Goal: Navigation & Orientation: Find specific page/section

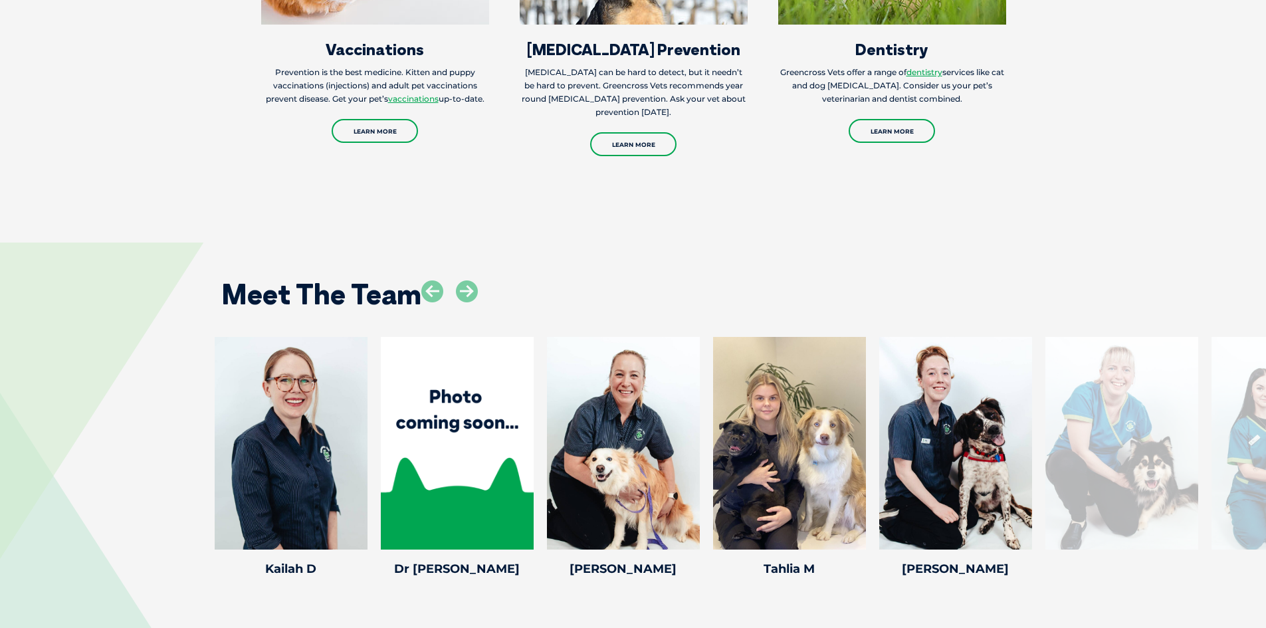
scroll to position [1861, 0]
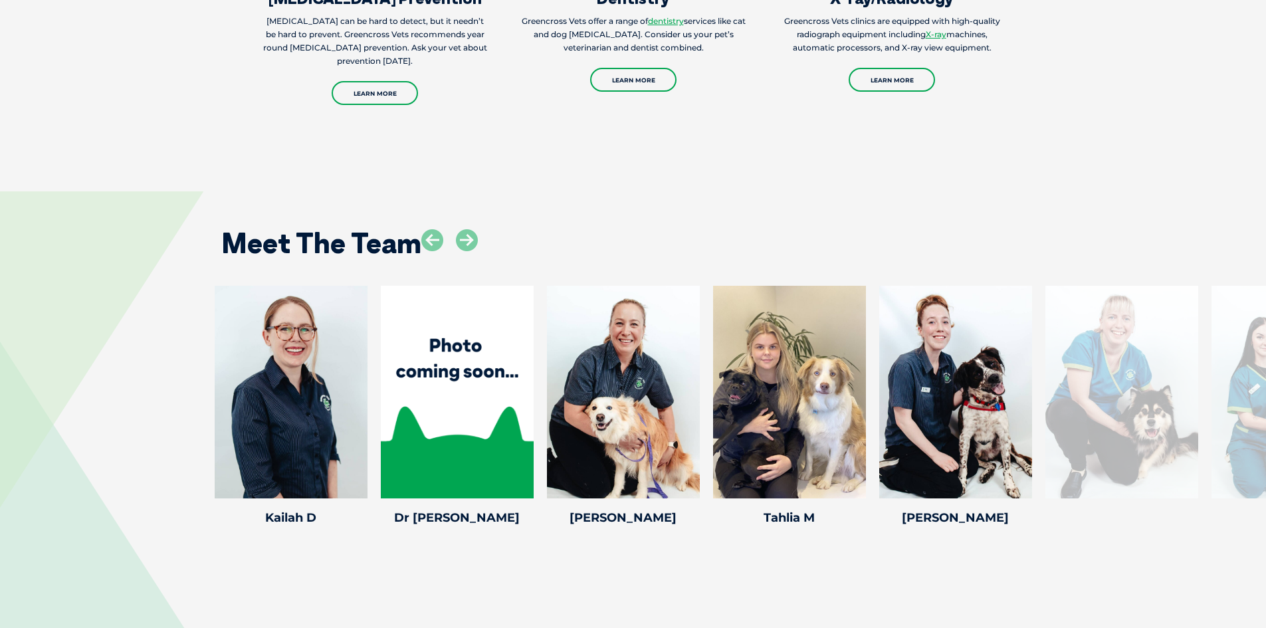
click at [481, 229] on div "Meet The Team" at bounding box center [633, 239] width 851 height 68
click at [473, 229] on icon at bounding box center [467, 240] width 22 height 22
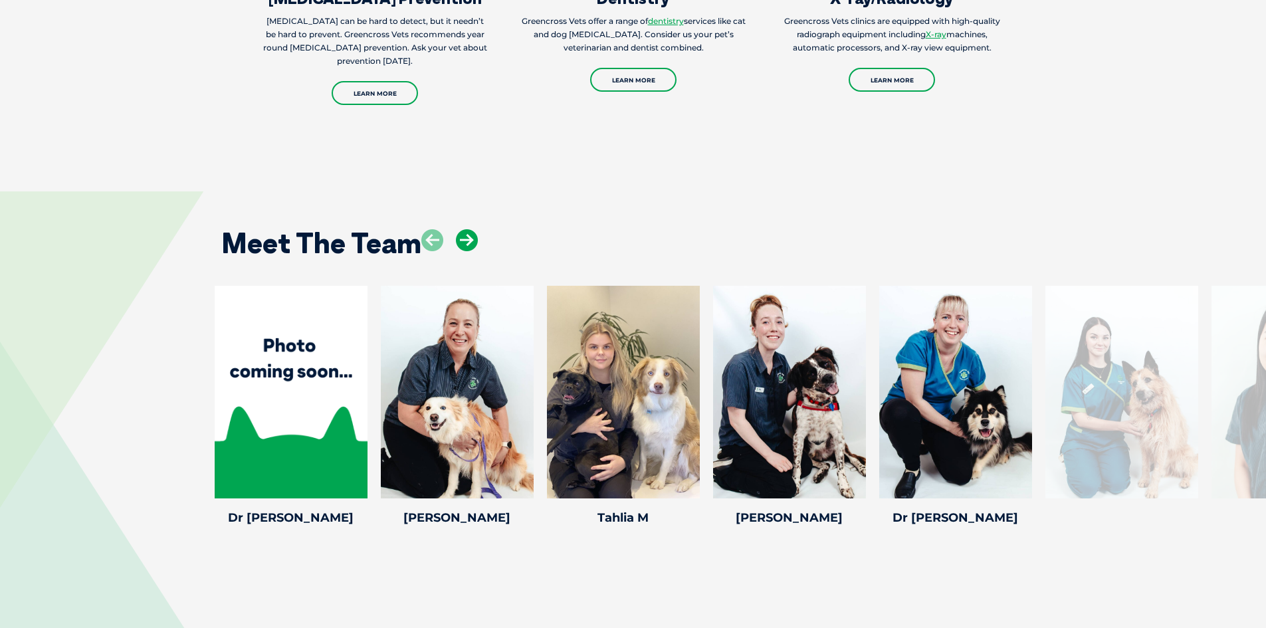
click at [473, 229] on icon at bounding box center [467, 240] width 22 height 22
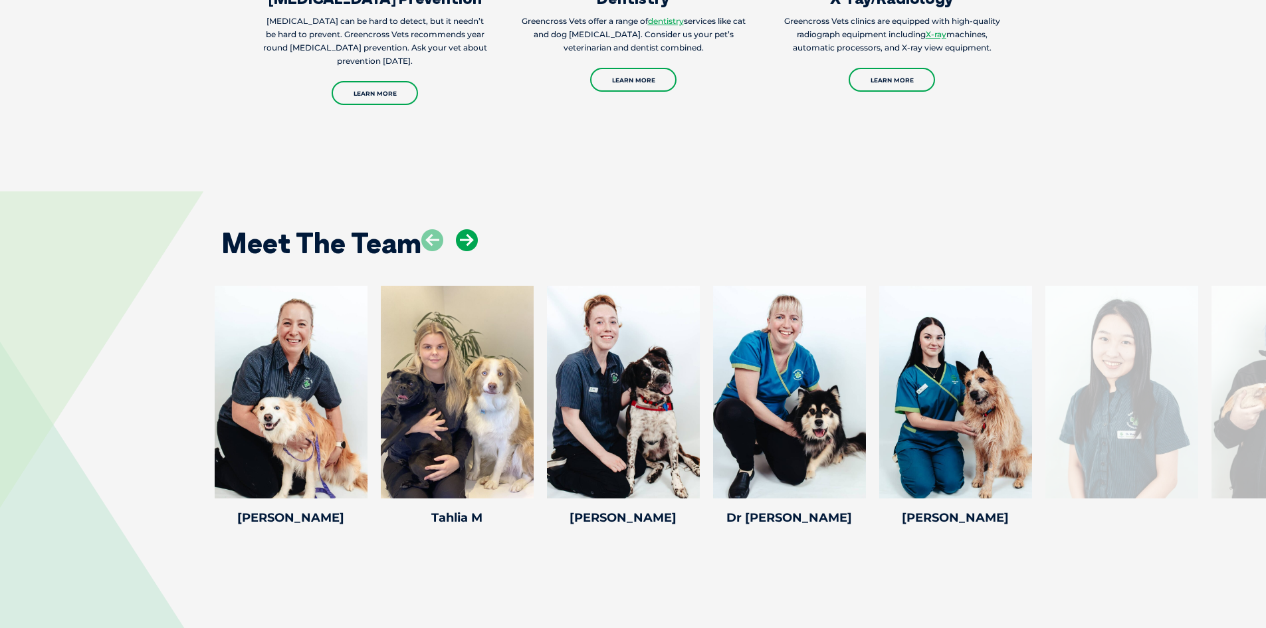
click at [473, 229] on icon at bounding box center [467, 240] width 22 height 22
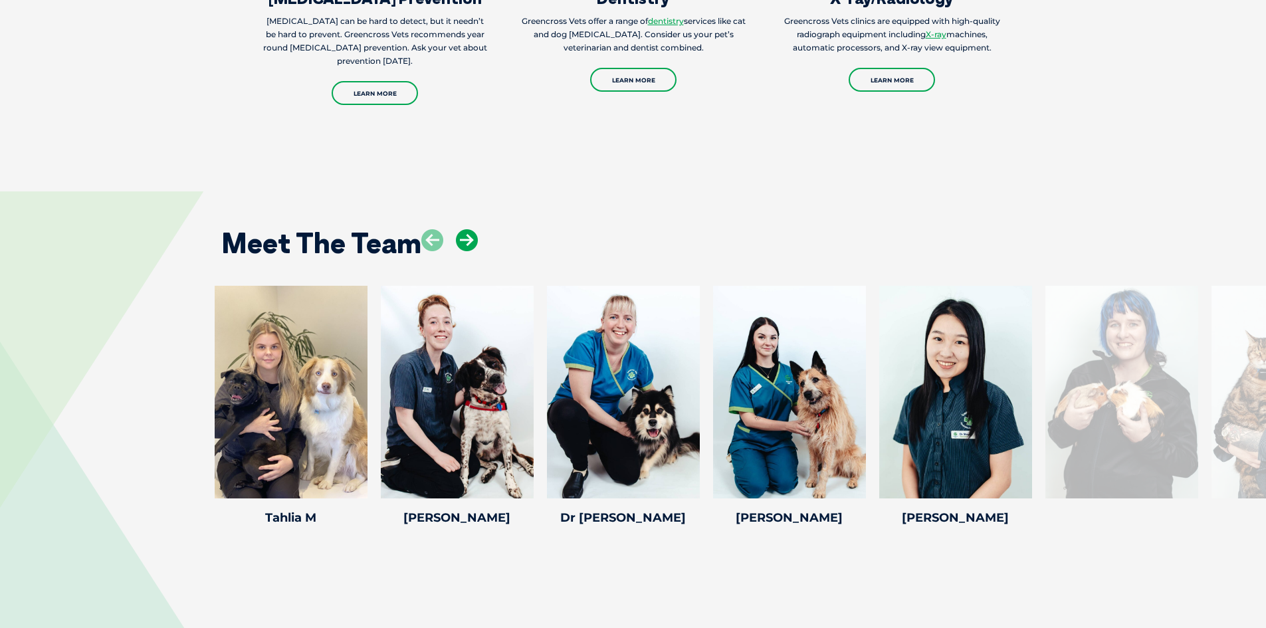
click at [473, 229] on icon at bounding box center [467, 240] width 22 height 22
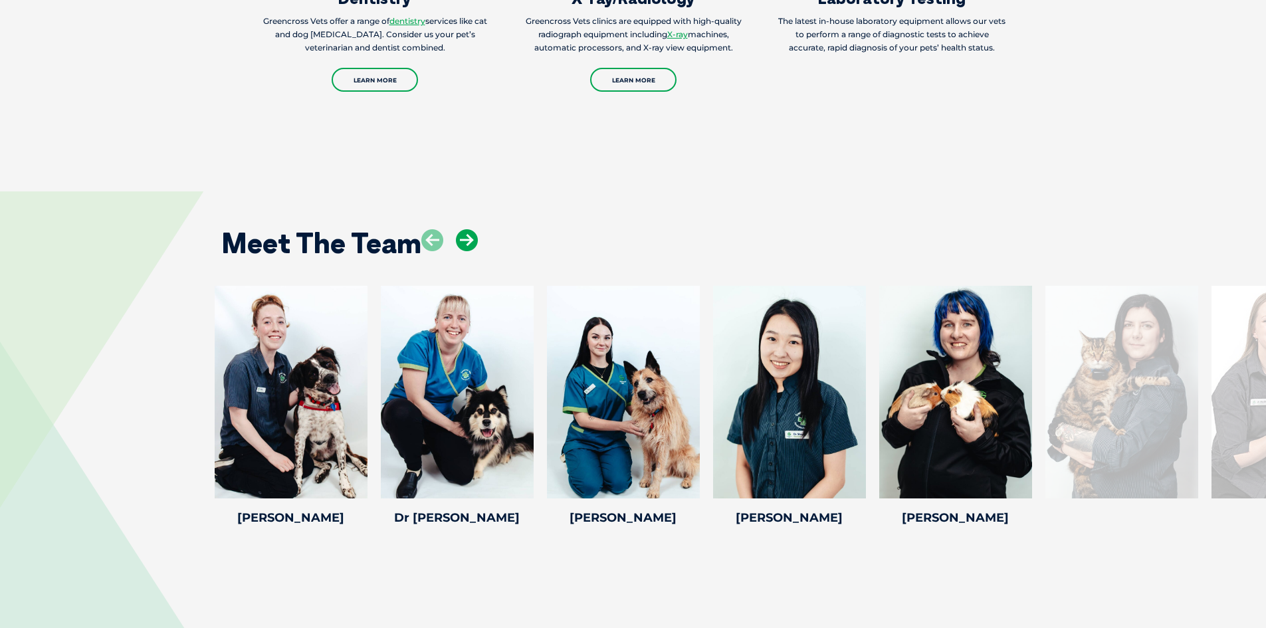
click at [473, 229] on icon at bounding box center [467, 240] width 22 height 22
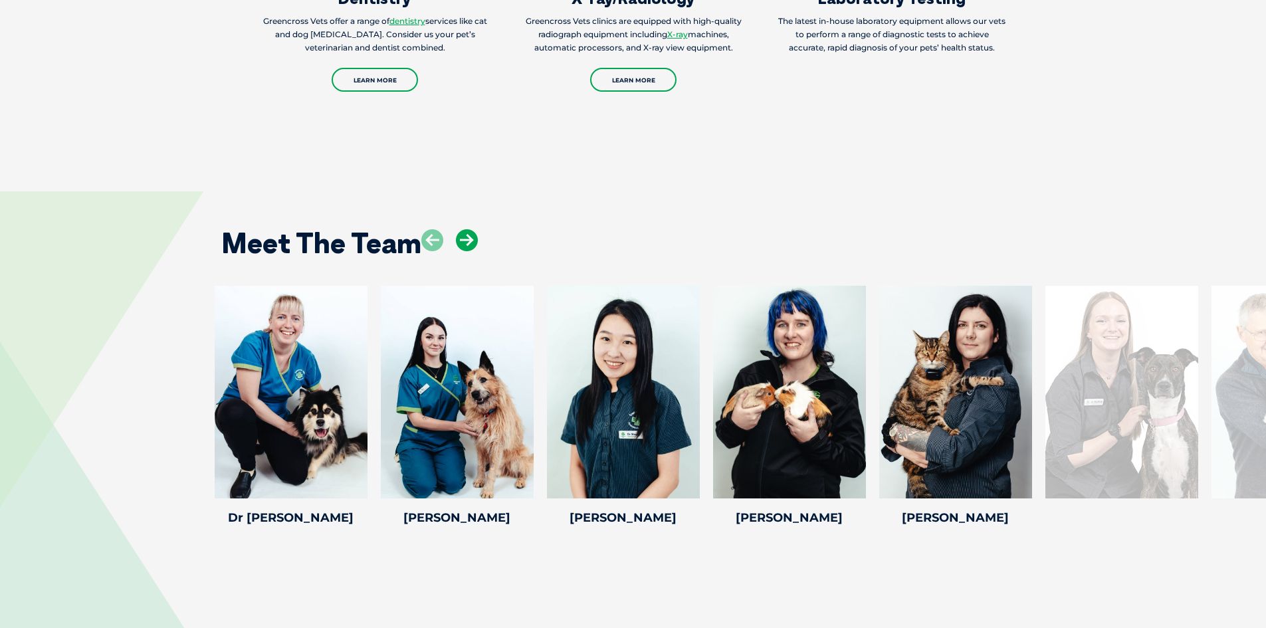
click at [473, 229] on icon at bounding box center [467, 240] width 22 height 22
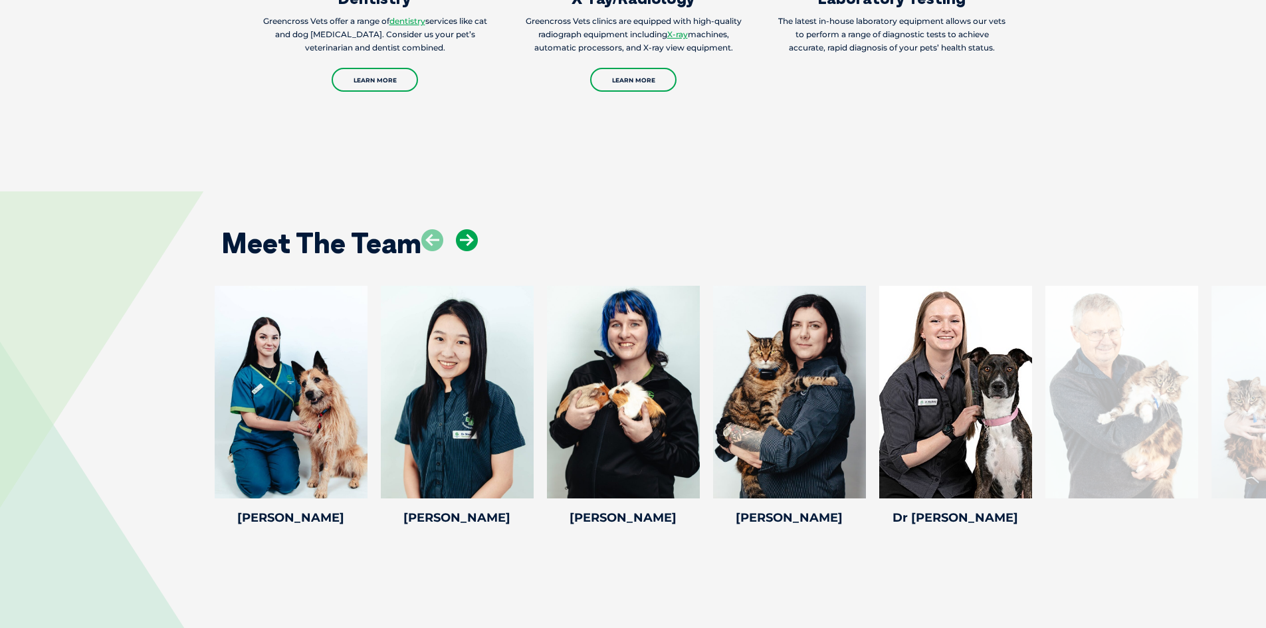
click at [473, 229] on icon at bounding box center [467, 240] width 22 height 22
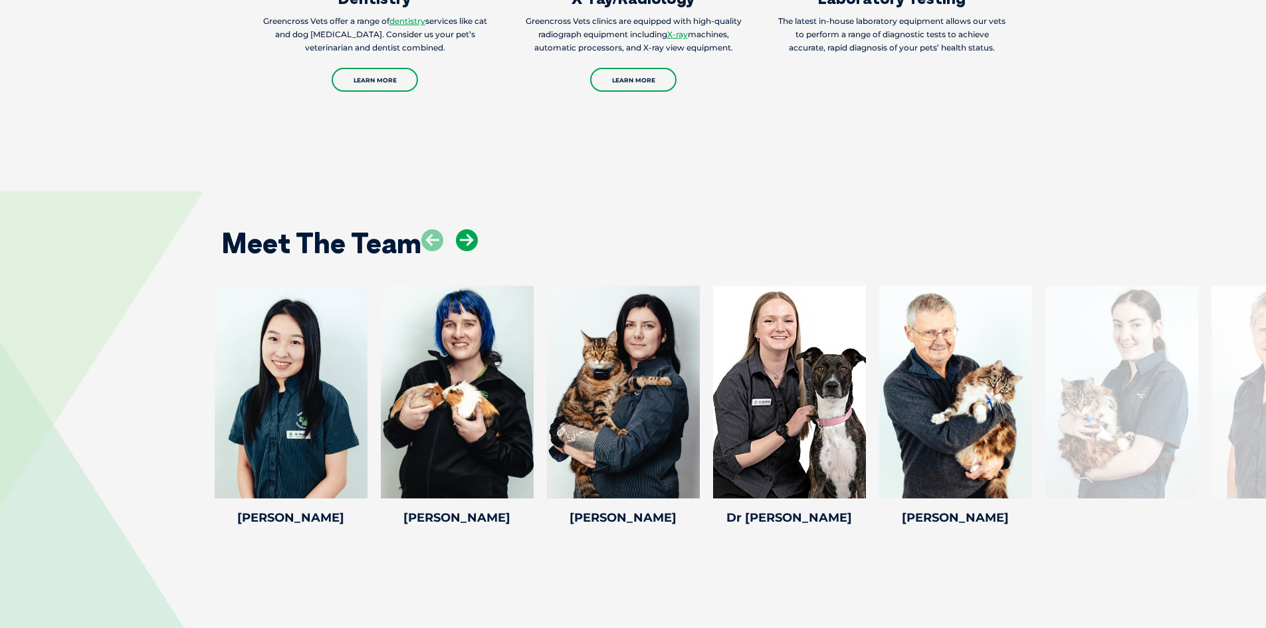
click at [473, 229] on icon at bounding box center [467, 240] width 22 height 22
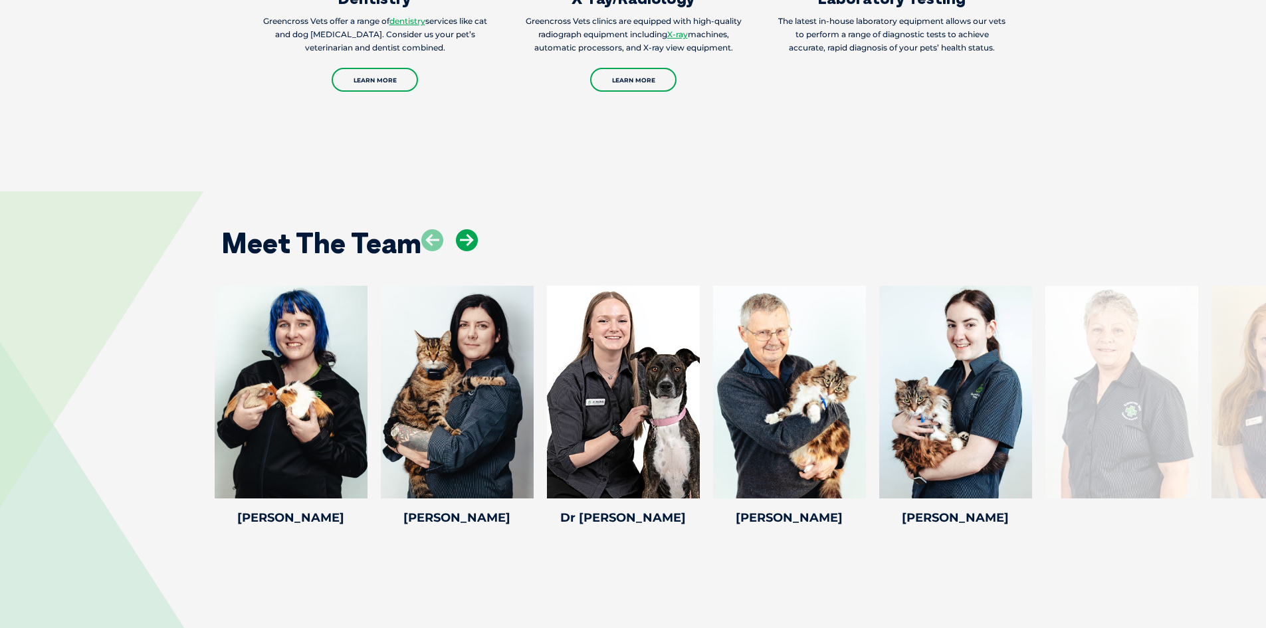
click at [473, 229] on icon at bounding box center [467, 240] width 22 height 22
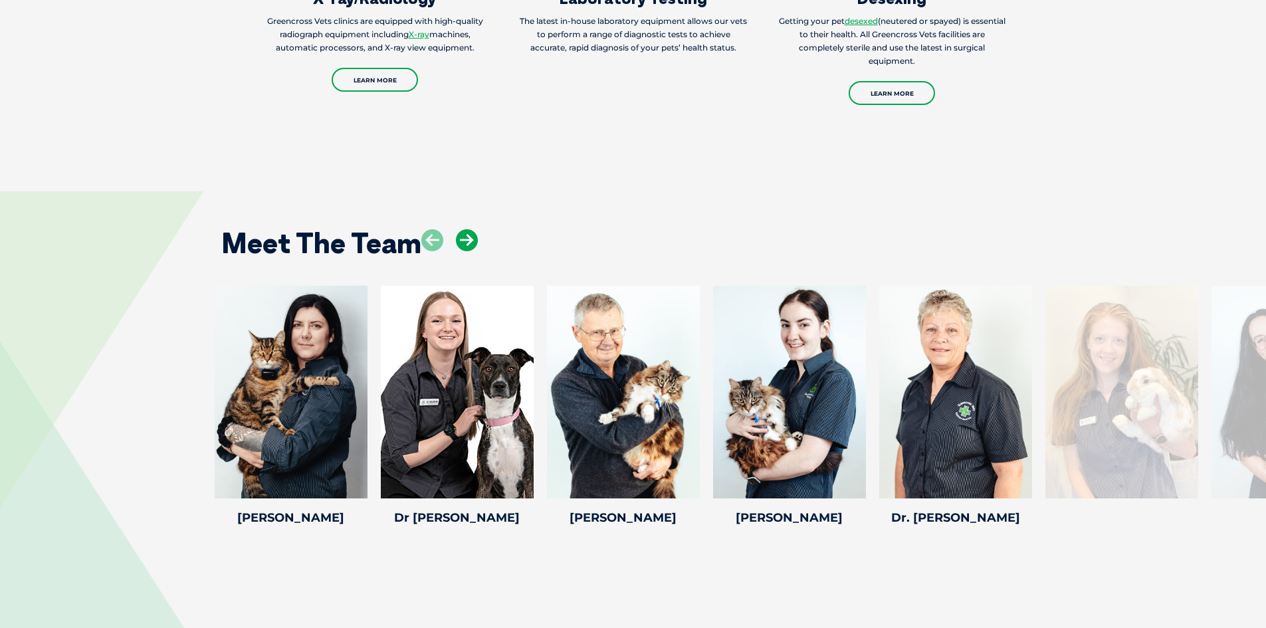
click at [473, 229] on icon at bounding box center [467, 240] width 22 height 22
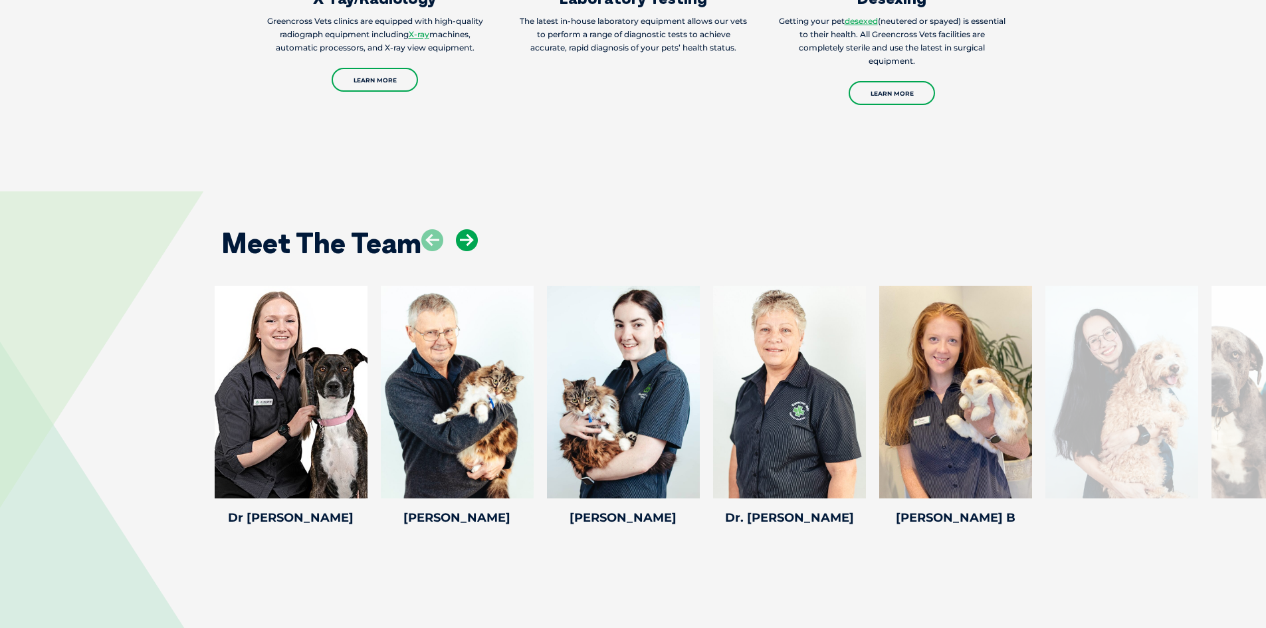
click at [473, 229] on icon at bounding box center [467, 240] width 22 height 22
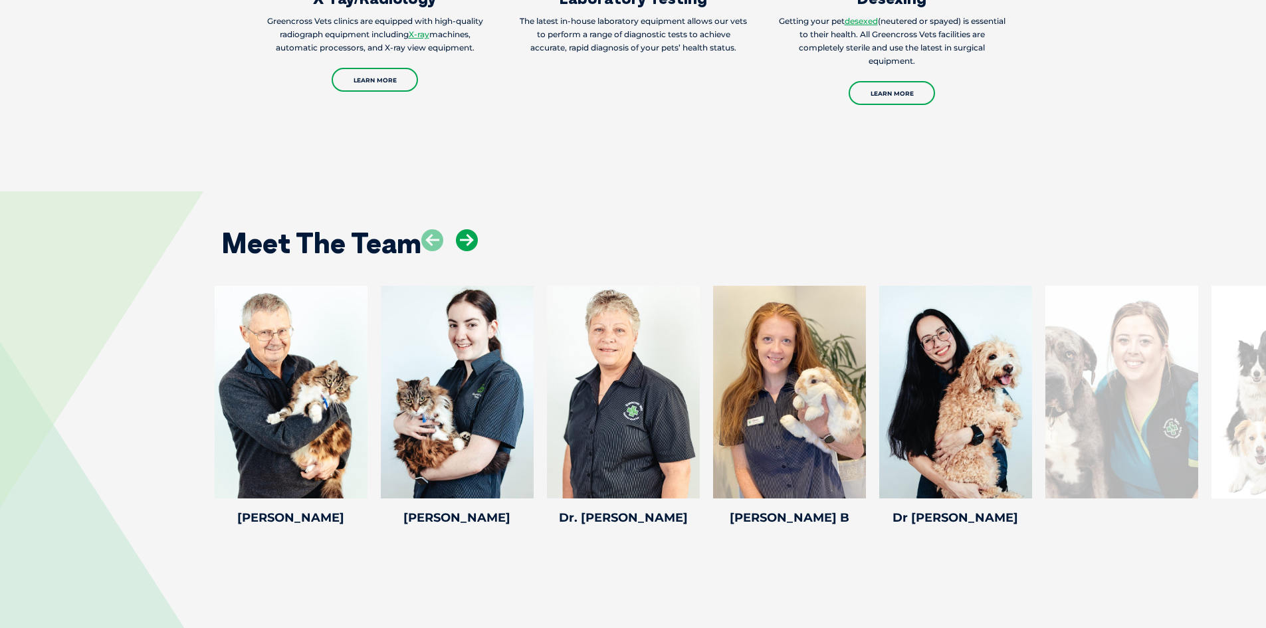
click at [473, 229] on icon at bounding box center [467, 240] width 22 height 22
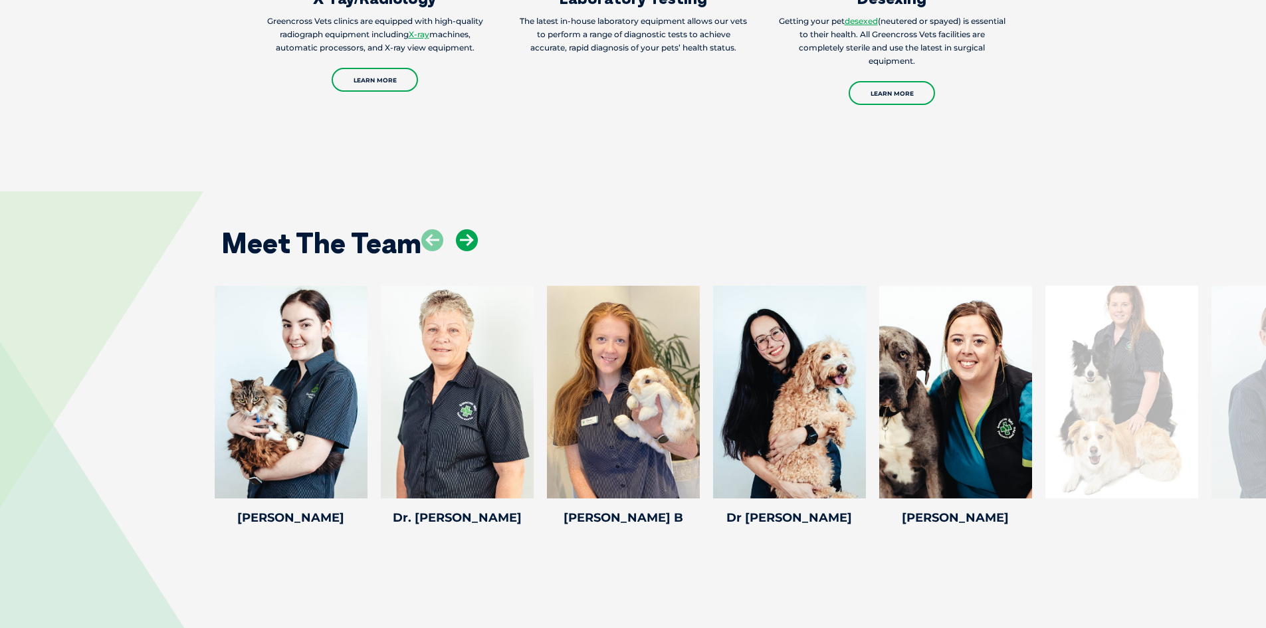
click at [473, 229] on icon at bounding box center [467, 240] width 22 height 22
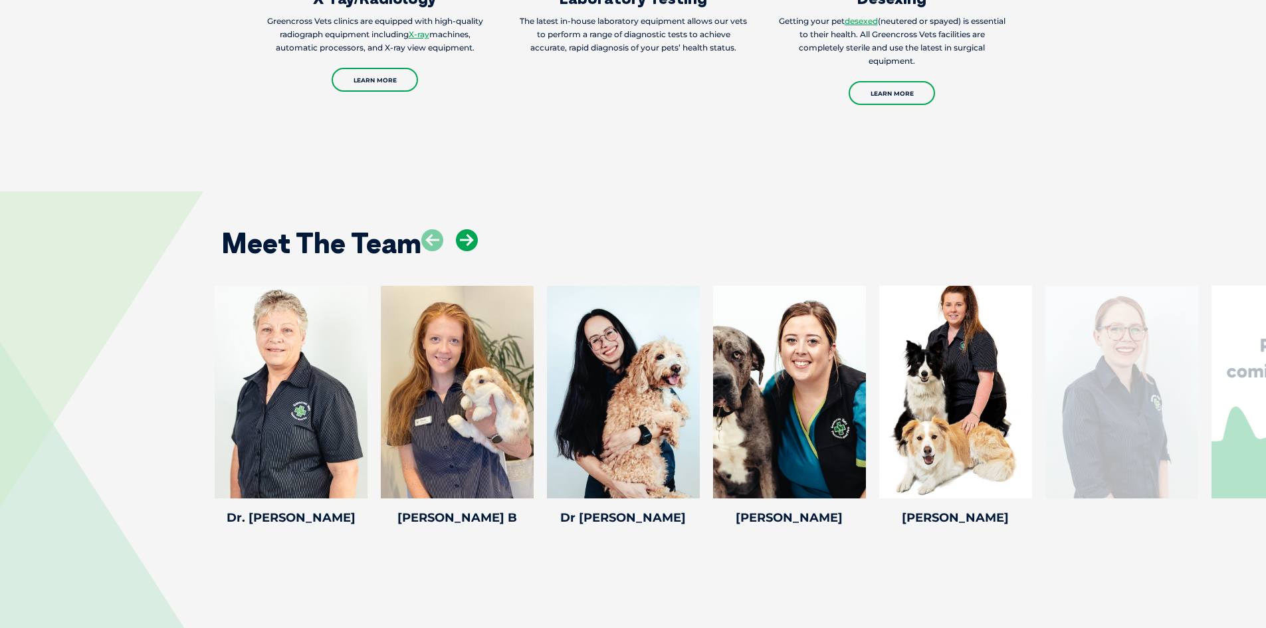
click at [473, 229] on icon at bounding box center [467, 240] width 22 height 22
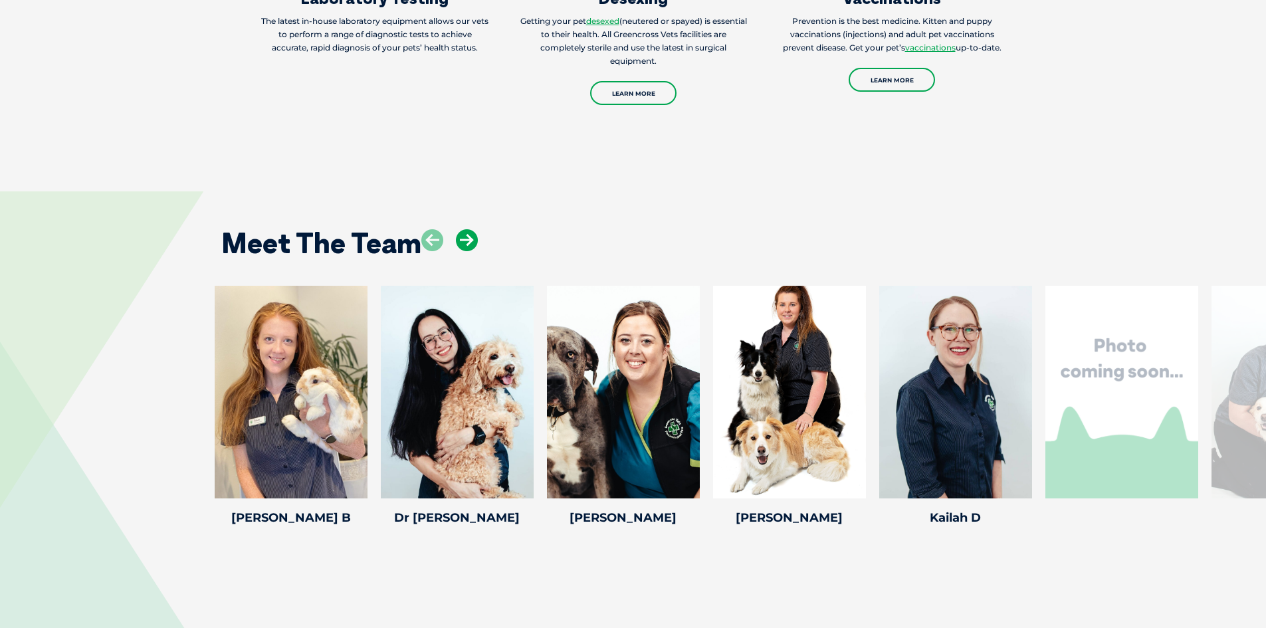
click at [473, 229] on icon at bounding box center [467, 240] width 22 height 22
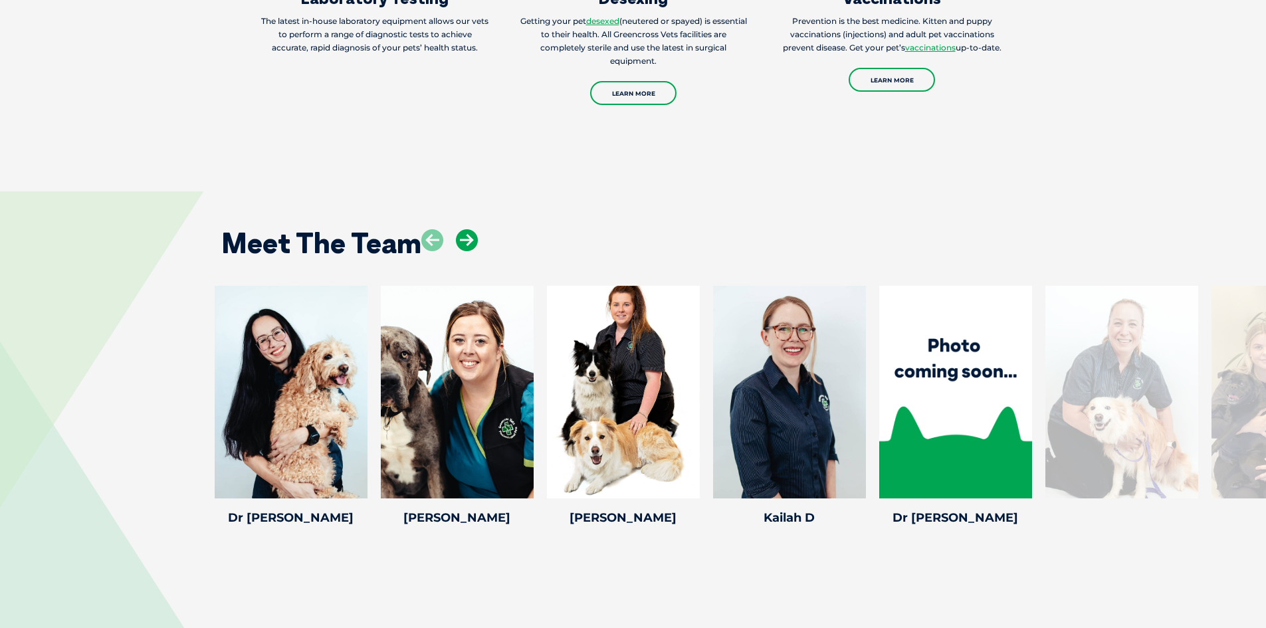
click at [473, 229] on icon at bounding box center [467, 240] width 22 height 22
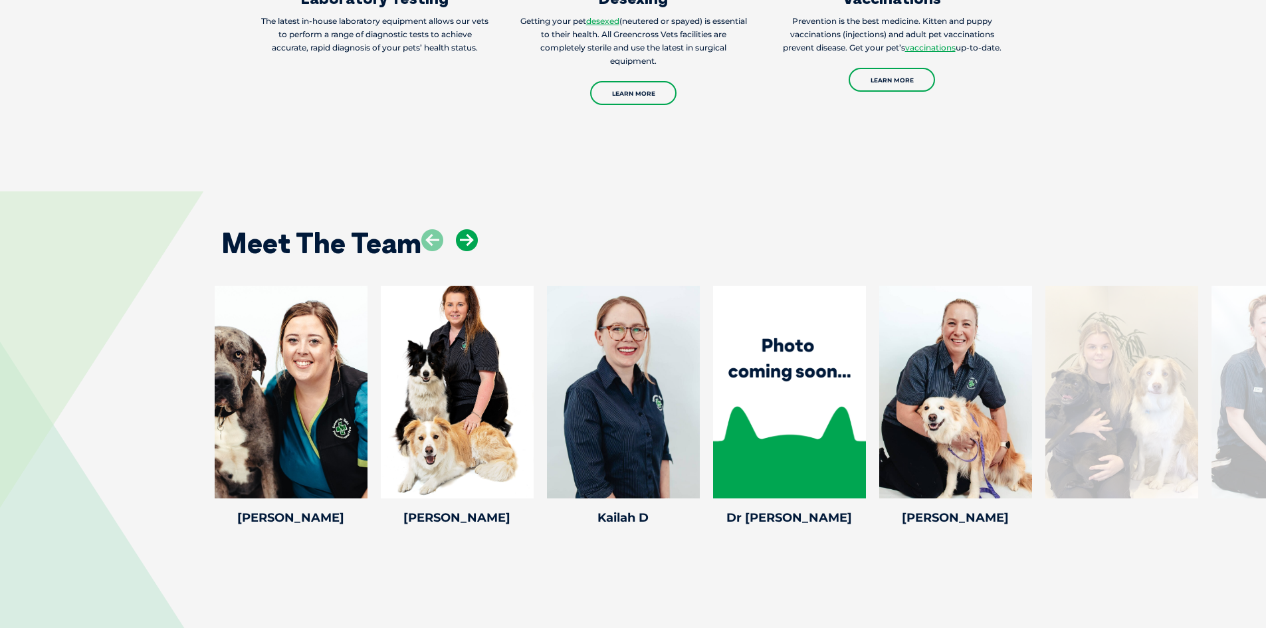
click at [473, 229] on icon at bounding box center [467, 240] width 22 height 22
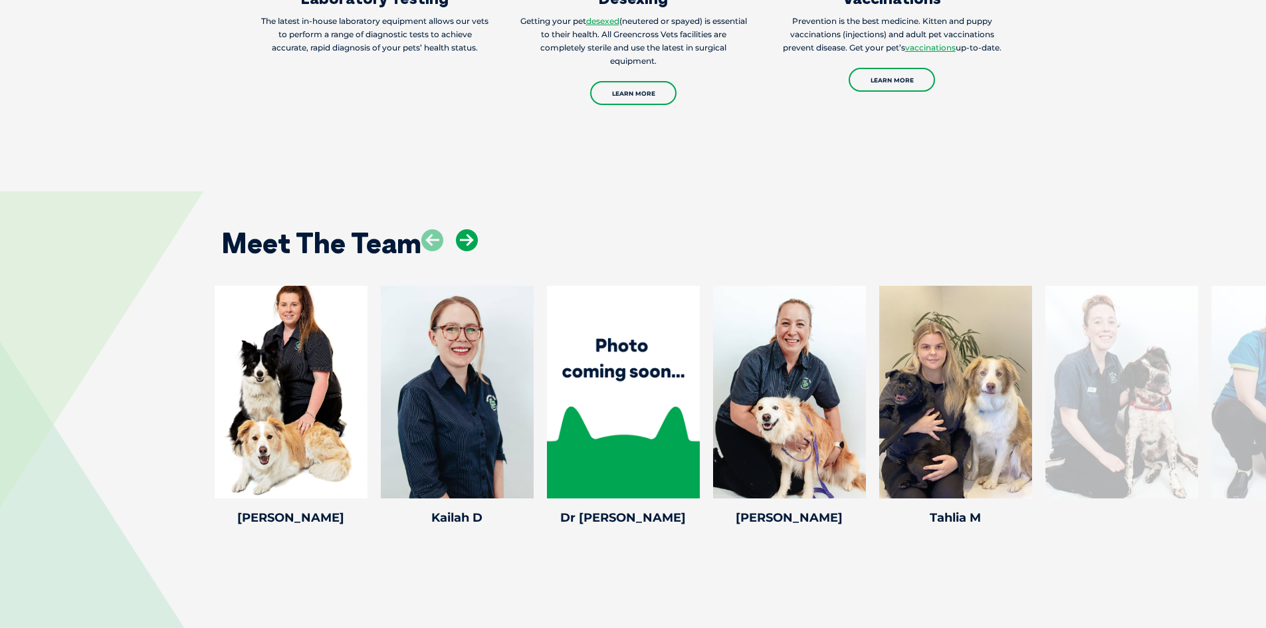
click at [473, 229] on icon at bounding box center [467, 240] width 22 height 22
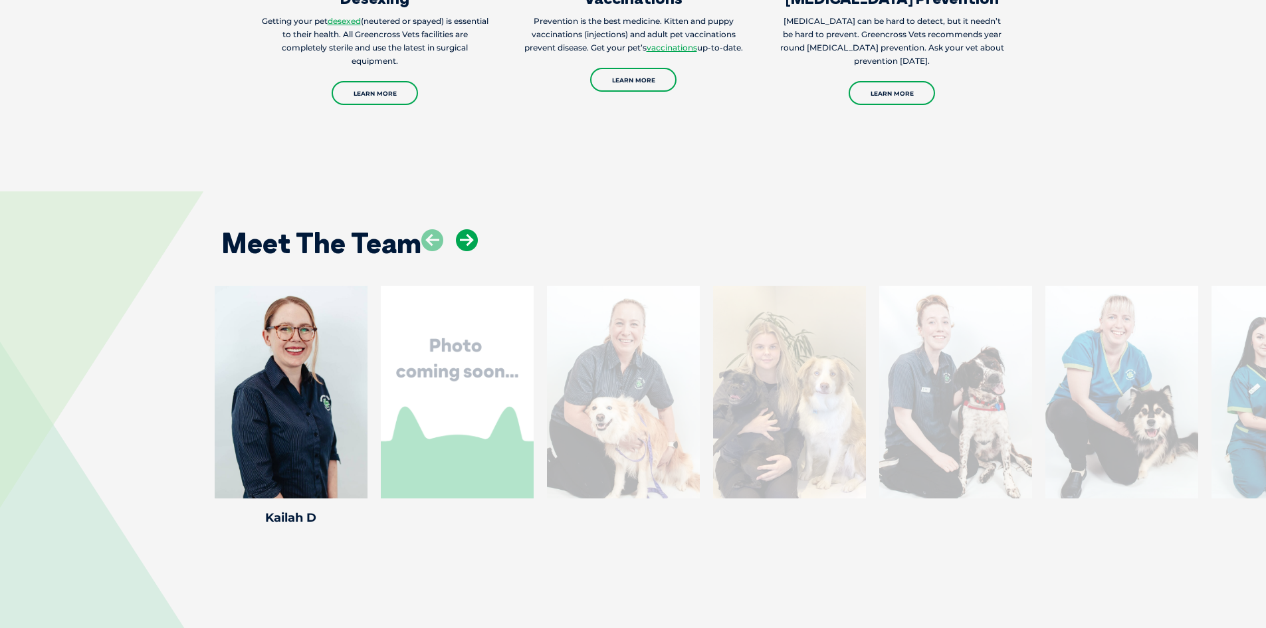
click at [473, 229] on icon at bounding box center [467, 240] width 22 height 22
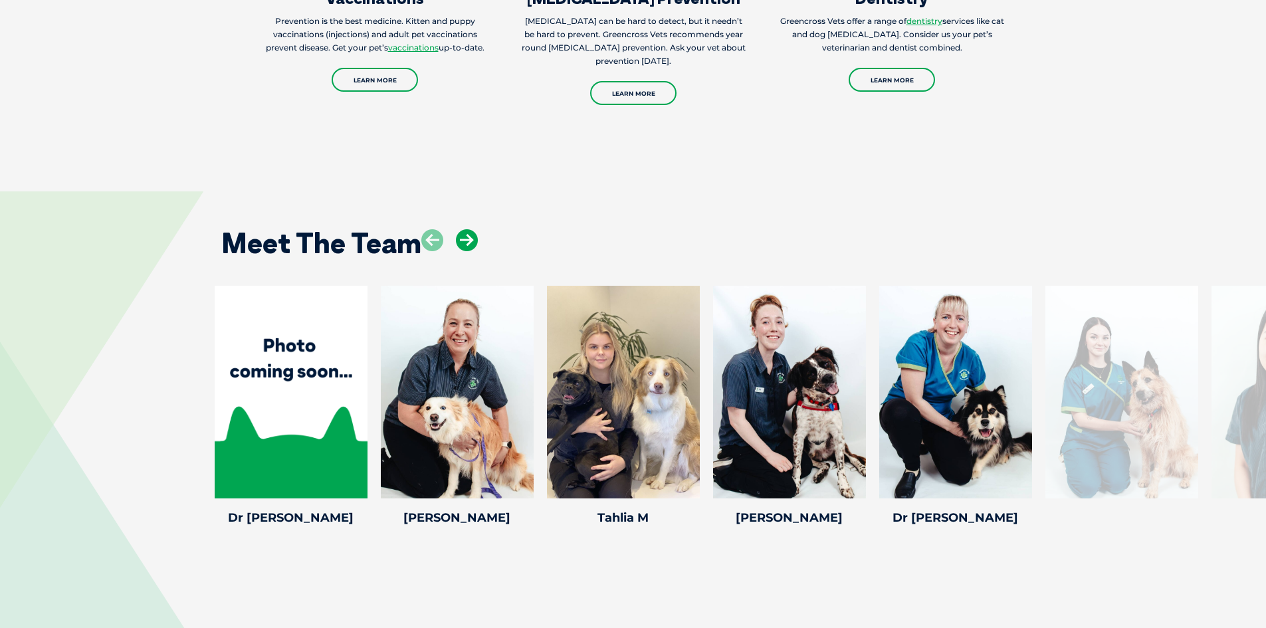
click at [473, 229] on icon at bounding box center [467, 240] width 22 height 22
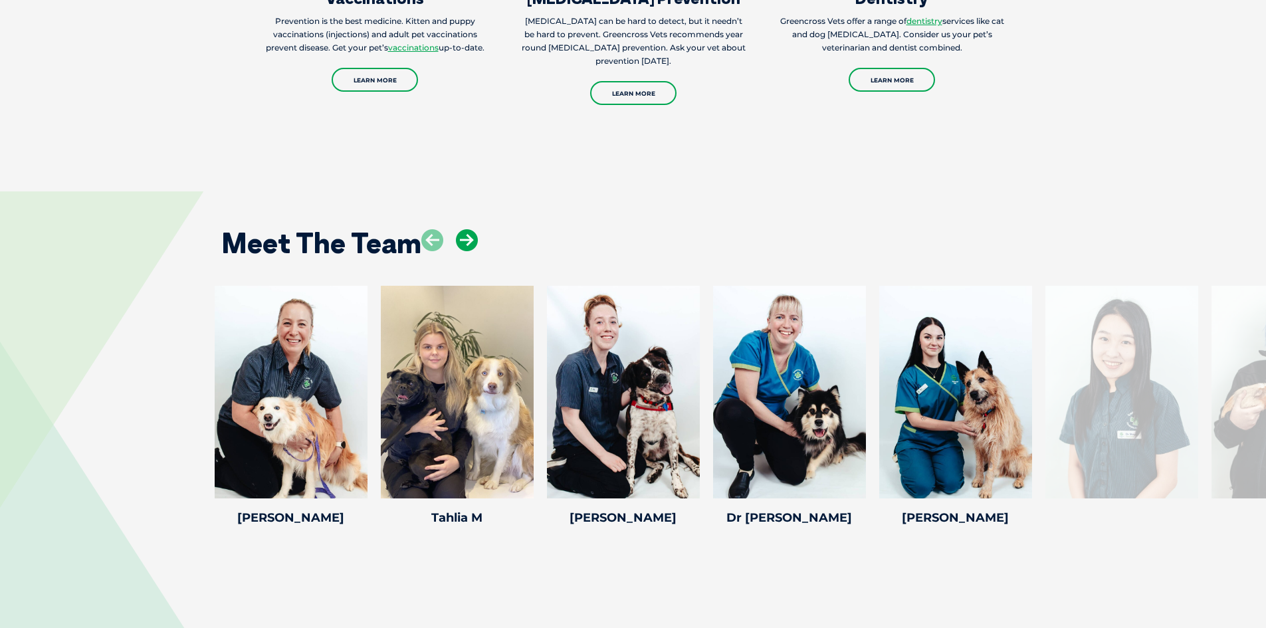
click at [473, 229] on icon at bounding box center [467, 240] width 22 height 22
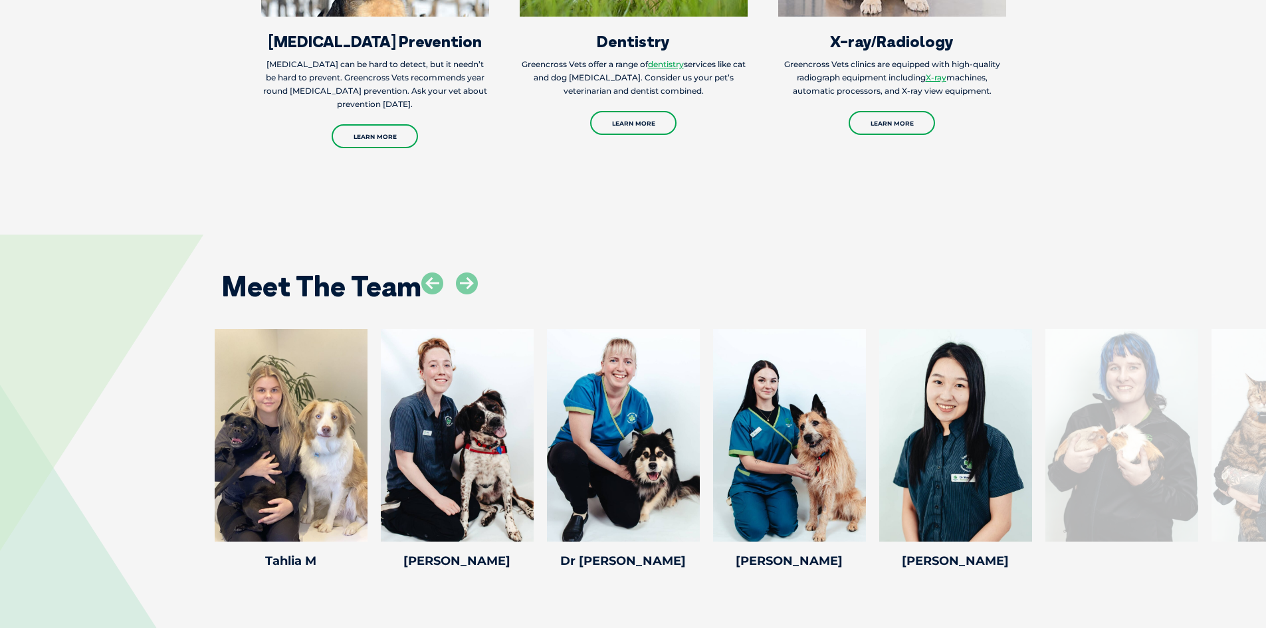
scroll to position [1795, 0]
